Goal: Task Accomplishment & Management: Manage account settings

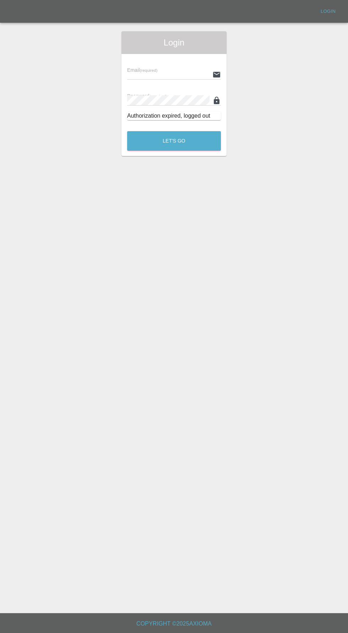
click at [156, 74] on input "text" at bounding box center [168, 74] width 82 height 10
type input "[EMAIL_ADDRESS][DOMAIN_NAME]"
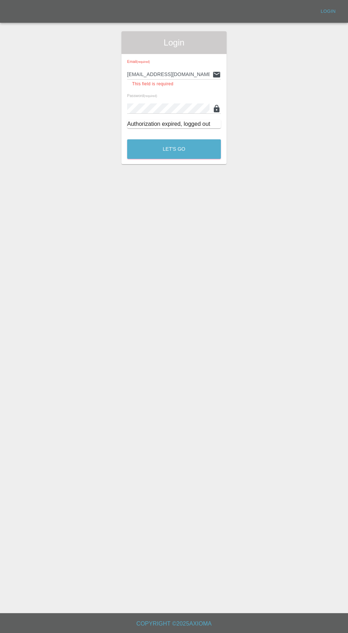
click at [127, 139] on button "Let's Go" at bounding box center [174, 149] width 94 height 20
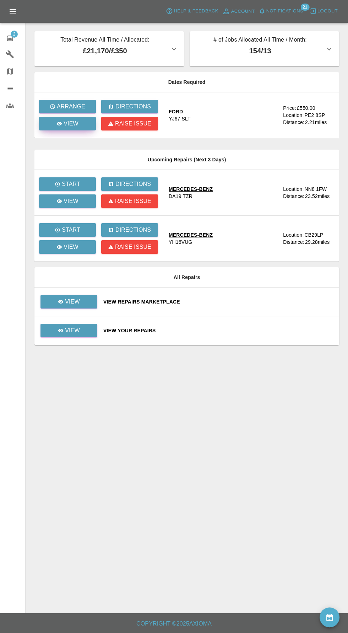
click at [75, 130] on link "View" at bounding box center [67, 123] width 57 height 13
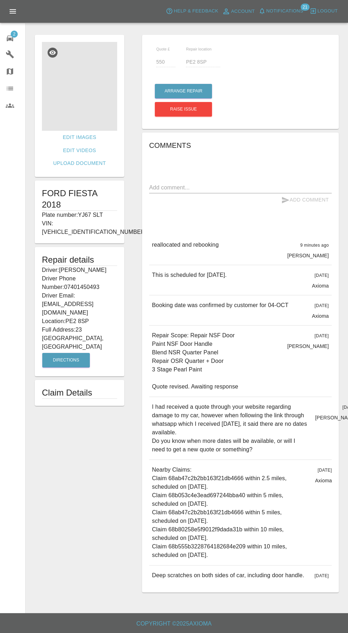
click at [50, 94] on img at bounding box center [79, 86] width 75 height 89
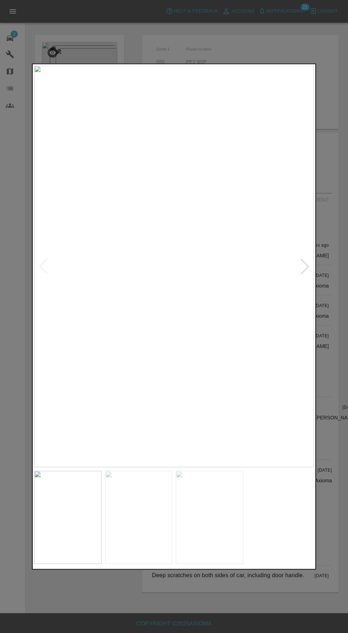
click at [315, 271] on div at bounding box center [174, 316] width 284 height 506
click at [150, 521] on img at bounding box center [138, 516] width 67 height 93
click at [219, 532] on img at bounding box center [209, 516] width 67 height 93
click at [185, 616] on div at bounding box center [174, 316] width 348 height 633
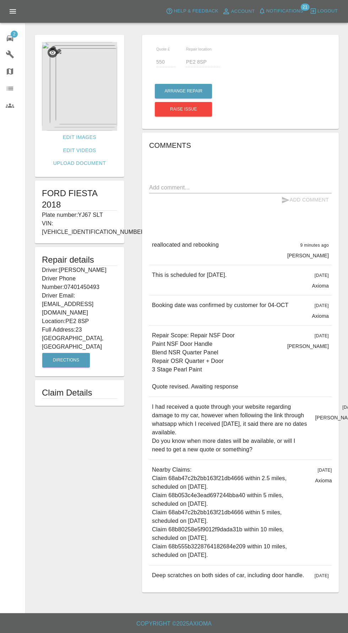
click at [61, 90] on img at bounding box center [79, 86] width 75 height 89
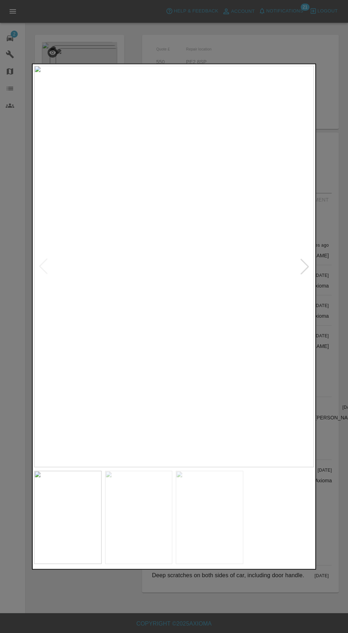
click at [310, 274] on div at bounding box center [305, 266] width 16 height 16
click at [308, 273] on div at bounding box center [305, 266] width 16 height 16
click at [310, 269] on img at bounding box center [174, 265] width 280 height 401
click at [310, 271] on img at bounding box center [174, 265] width 280 height 401
click at [303, 269] on img at bounding box center [174, 265] width 280 height 401
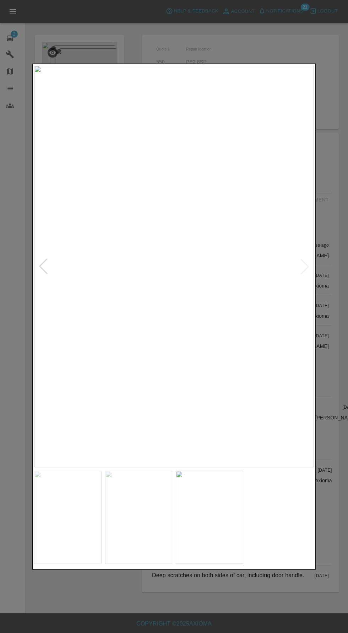
click at [144, 512] on img at bounding box center [138, 516] width 67 height 93
click at [71, 501] on img at bounding box center [67, 516] width 67 height 93
click at [217, 607] on div at bounding box center [174, 316] width 348 height 633
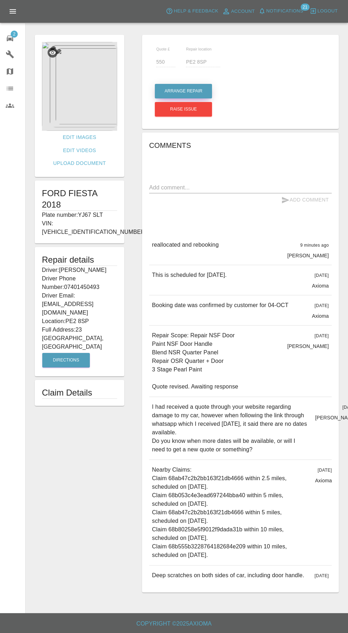
click at [190, 91] on button "Arrange Repair" at bounding box center [183, 91] width 57 height 15
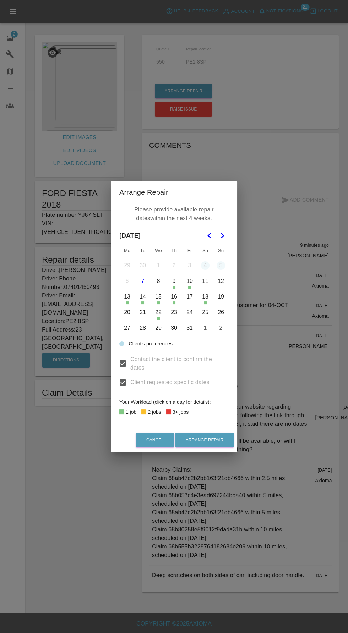
click at [122, 329] on button "27" at bounding box center [127, 327] width 15 height 15
click at [140, 330] on button "28" at bounding box center [142, 327] width 15 height 15
click at [158, 328] on button "29" at bounding box center [158, 327] width 15 height 15
click at [223, 236] on icon "Go to the Next Month" at bounding box center [222, 235] width 9 height 9
click at [209, 236] on icon "Go to the Previous Month" at bounding box center [209, 235] width 9 height 9
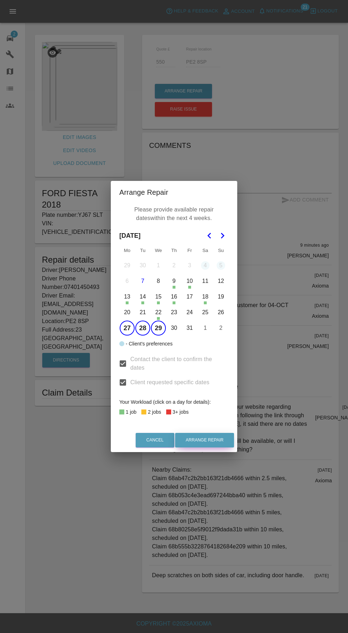
click at [217, 441] on button "Arrange Repair" at bounding box center [204, 440] width 59 height 15
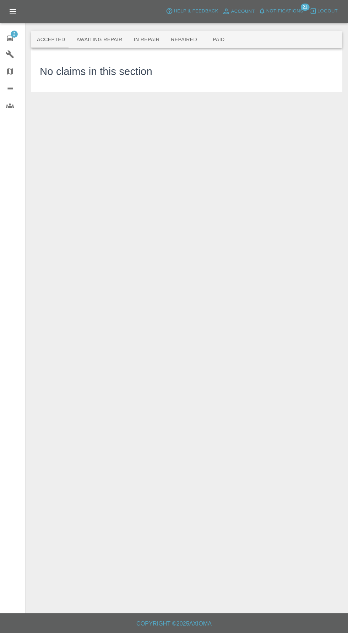
click at [87, 39] on button "Awaiting Repair" at bounding box center [99, 39] width 57 height 17
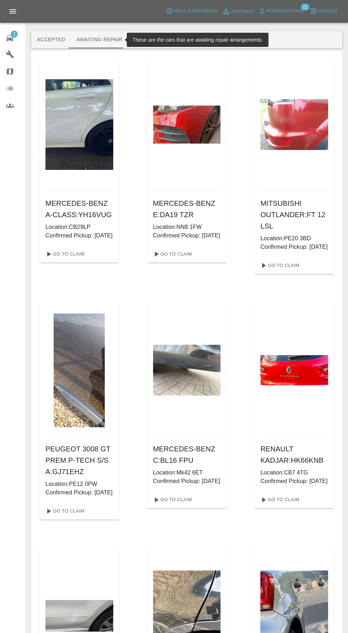
click at [35, 37] on button "Accepted" at bounding box center [50, 39] width 39 height 17
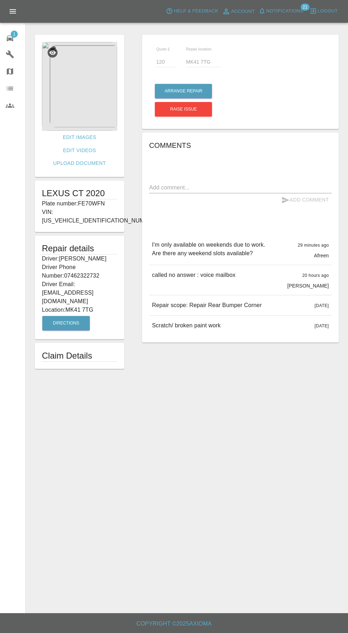
click at [86, 107] on img at bounding box center [79, 86] width 75 height 89
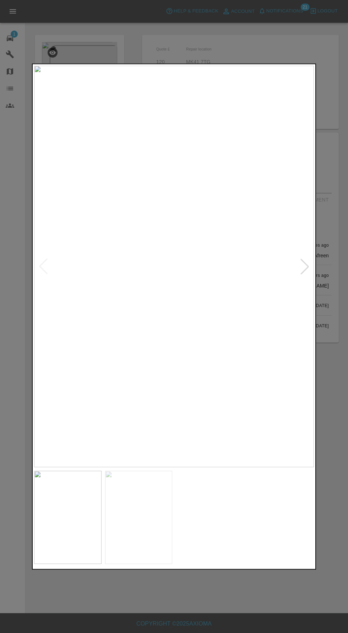
click at [309, 275] on img at bounding box center [174, 265] width 280 height 401
click at [134, 525] on img at bounding box center [138, 516] width 67 height 93
click at [222, 617] on div at bounding box center [174, 316] width 348 height 633
